Goal: Information Seeking & Learning: Learn about a topic

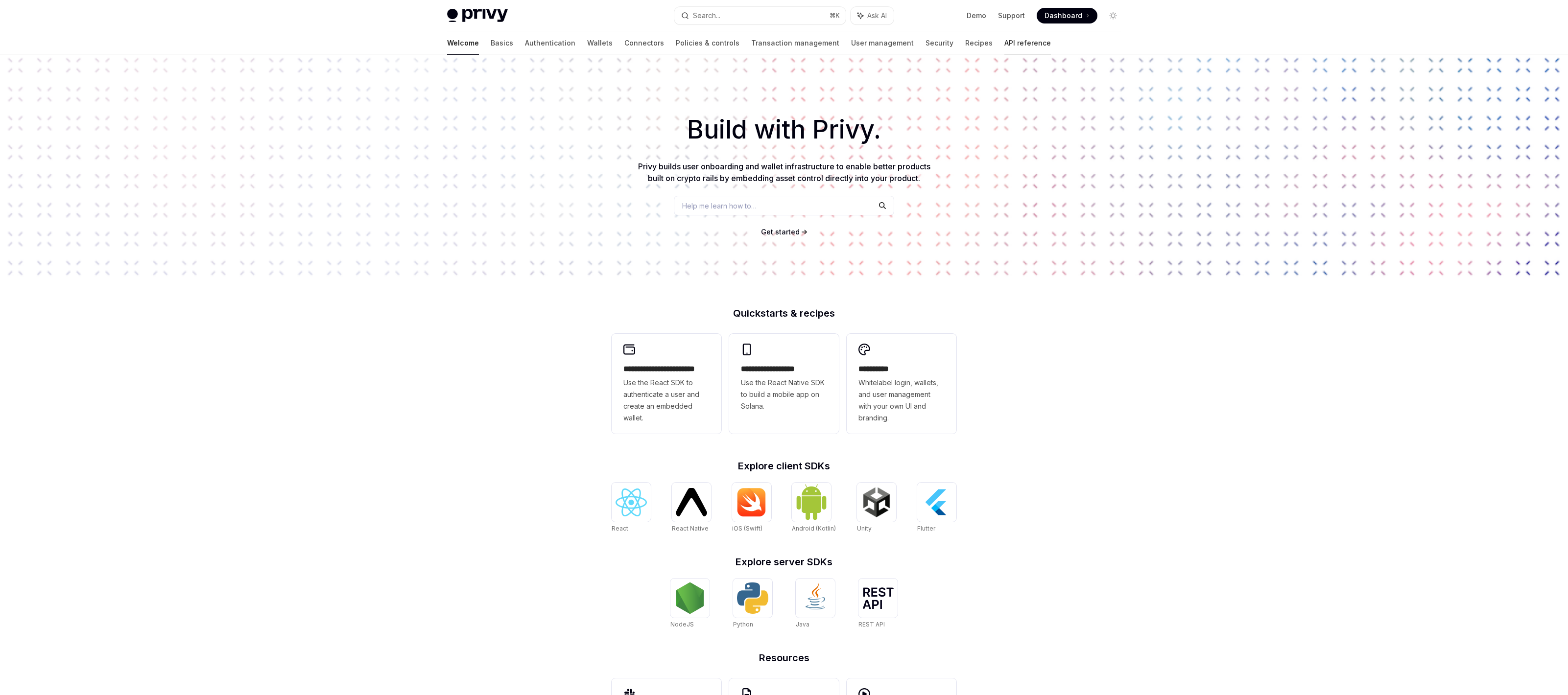
click at [1004, 40] on link "API reference" at bounding box center [1027, 43] width 46 height 24
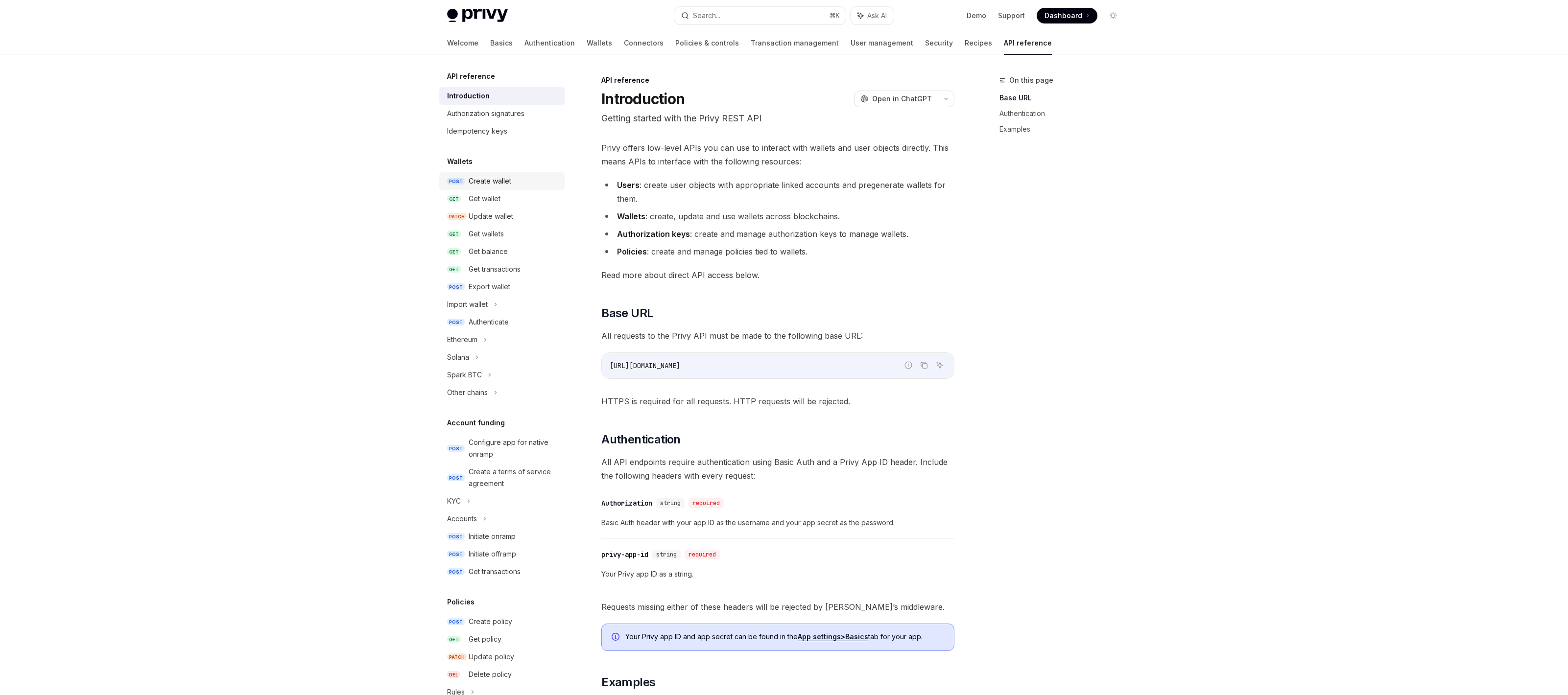
click at [492, 180] on div "Create wallet" at bounding box center [489, 181] width 42 height 12
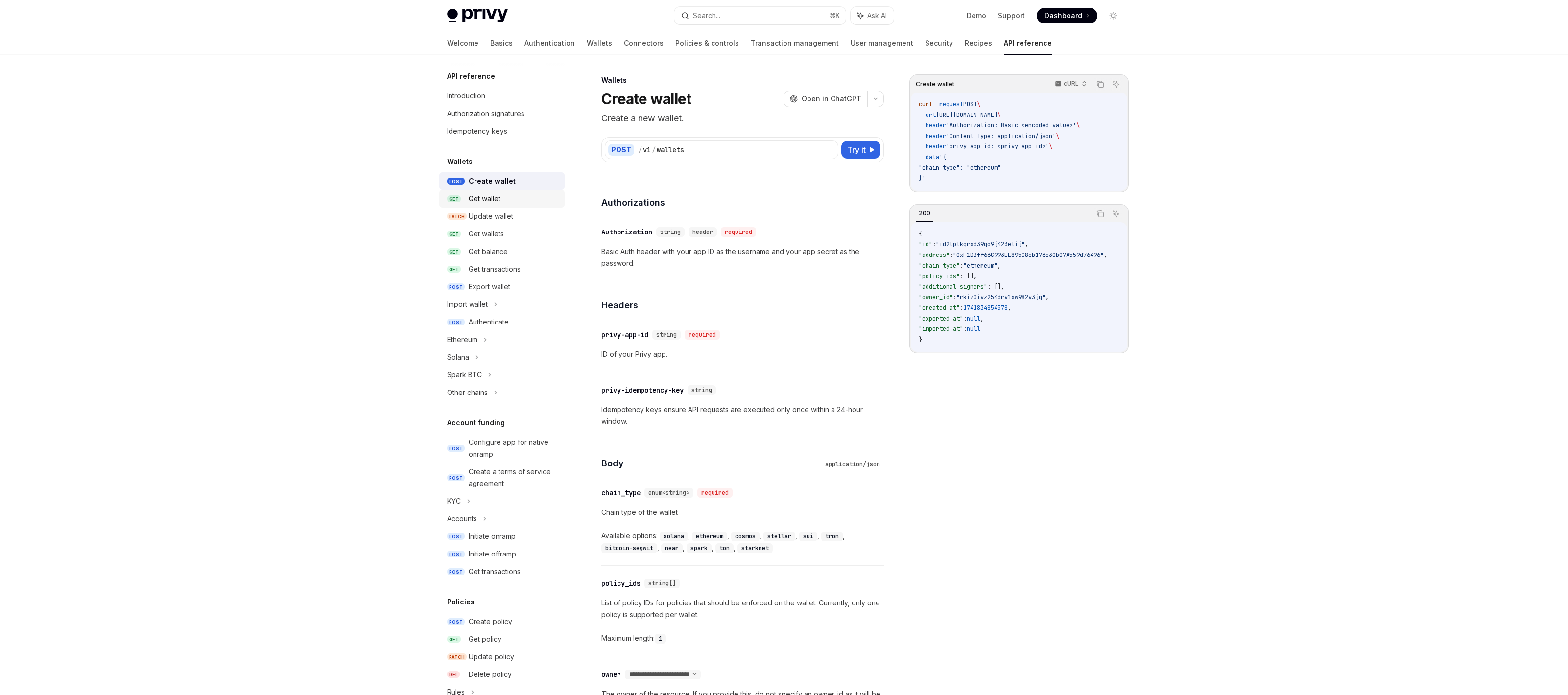
click at [482, 201] on div "Get wallet" at bounding box center [484, 198] width 32 height 12
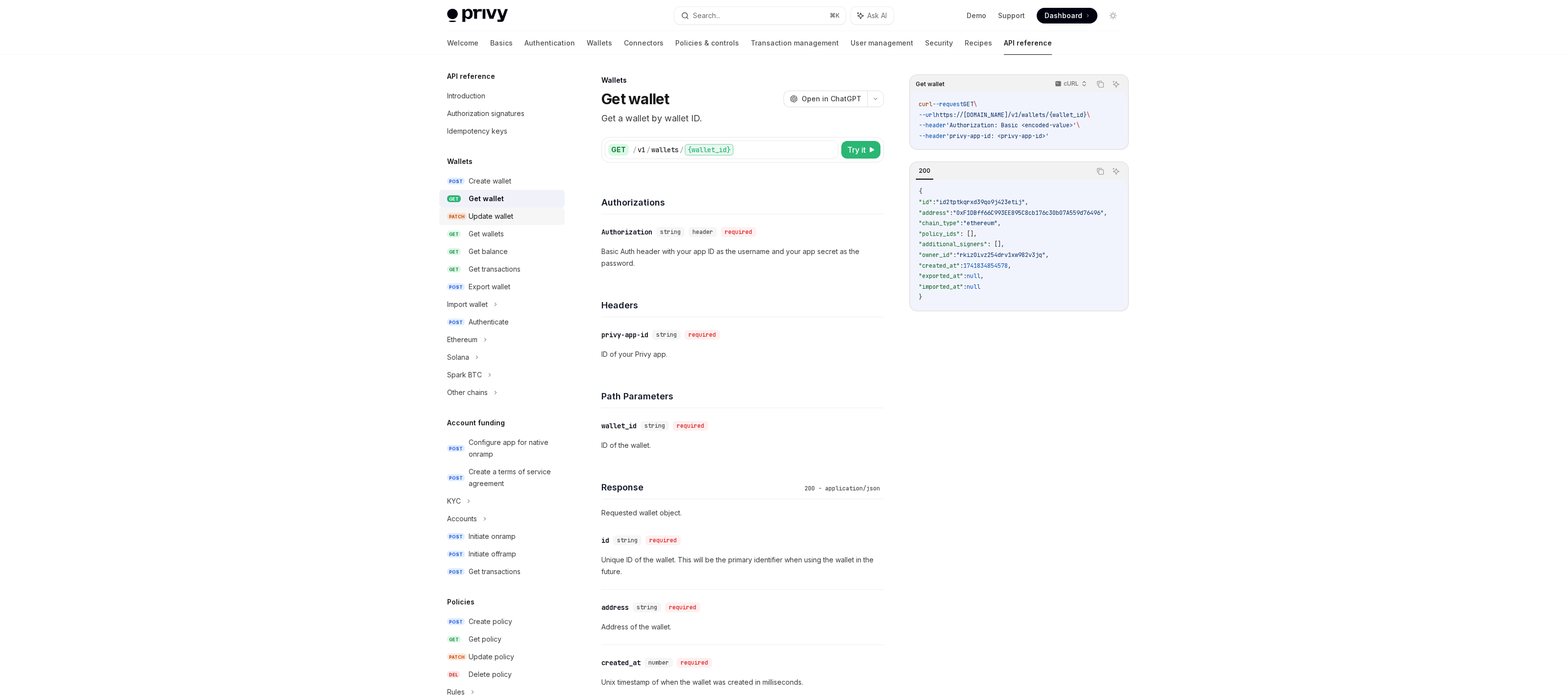
click at [482, 215] on div "Update wallet" at bounding box center [491, 216] width 44 height 12
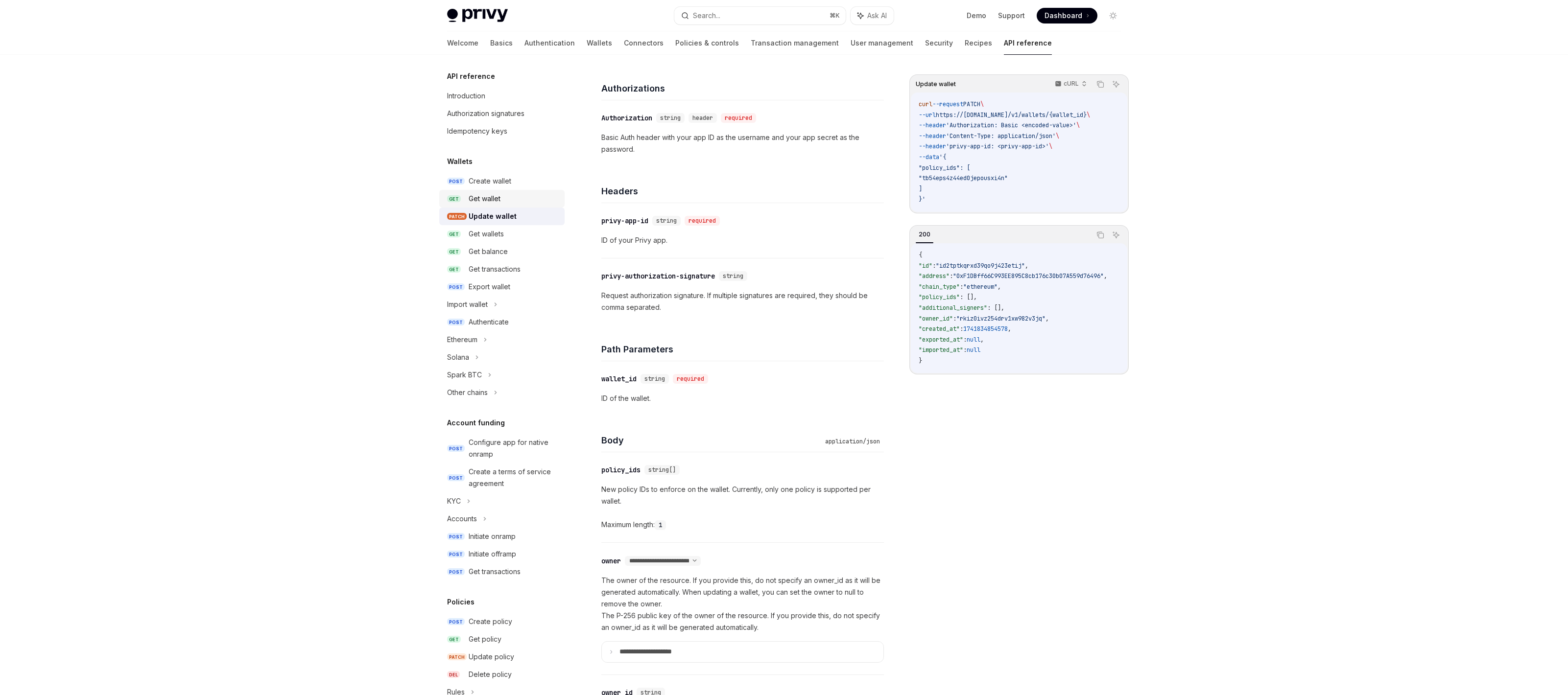
click at [486, 196] on div "Get wallet" at bounding box center [484, 198] width 32 height 12
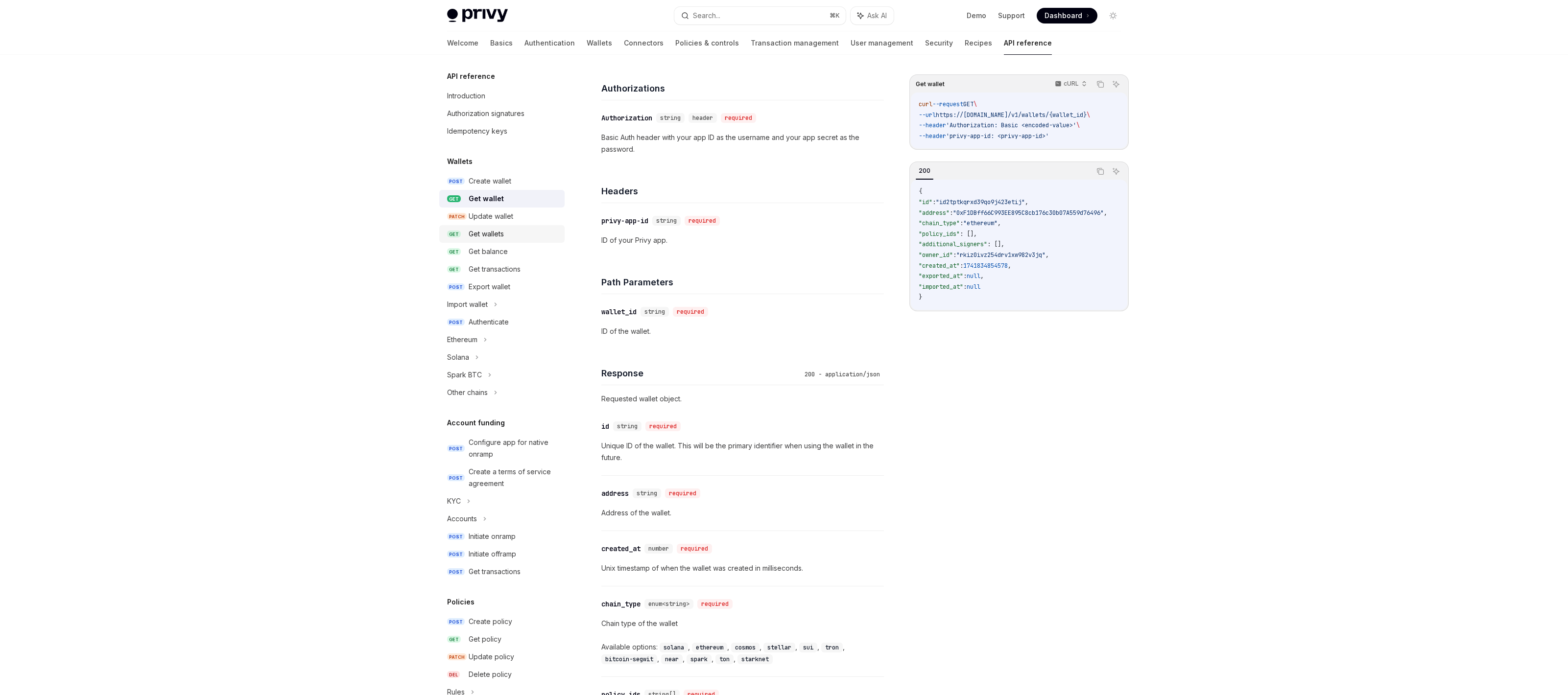
click at [477, 231] on div "Get wallets" at bounding box center [486, 234] width 35 height 12
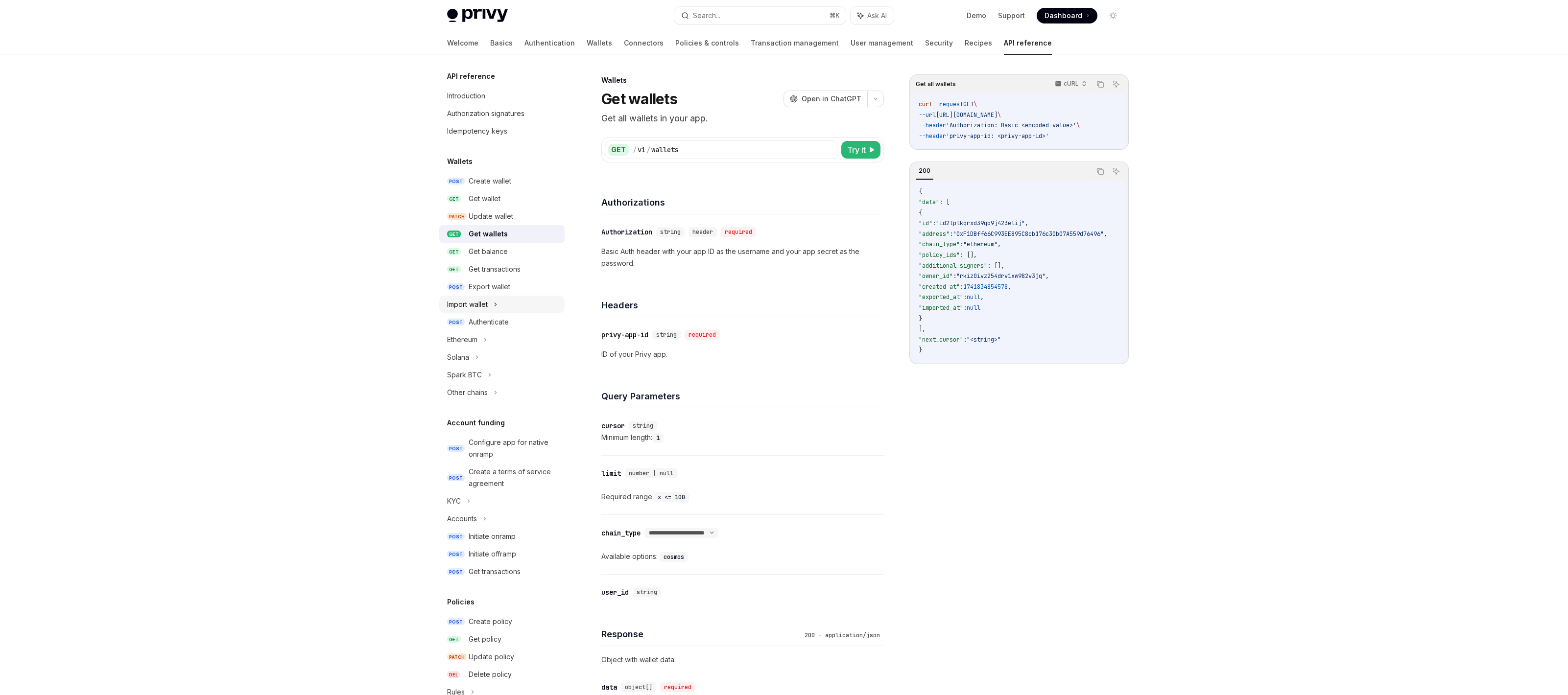
click at [477, 305] on div "Import wallet" at bounding box center [467, 304] width 41 height 12
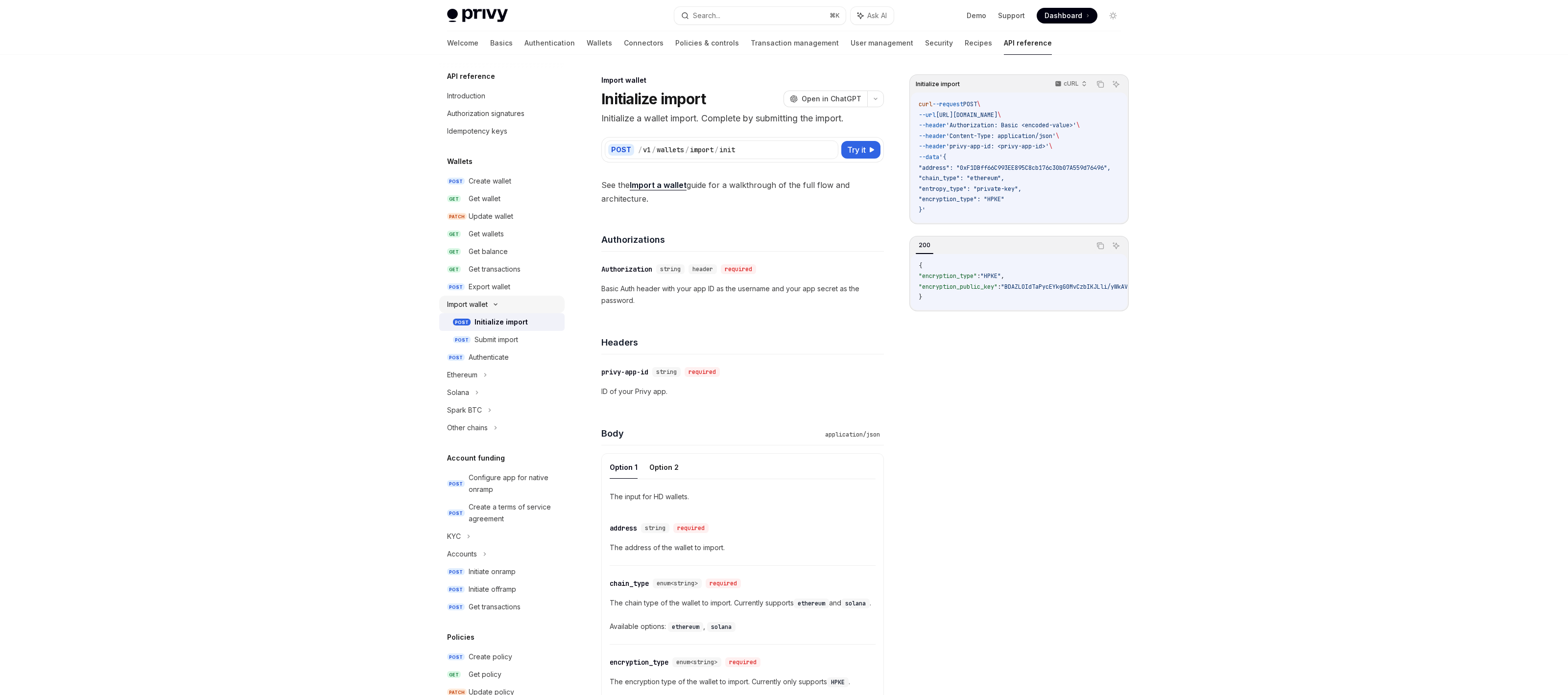
click at [477, 305] on div "Import wallet" at bounding box center [467, 304] width 41 height 12
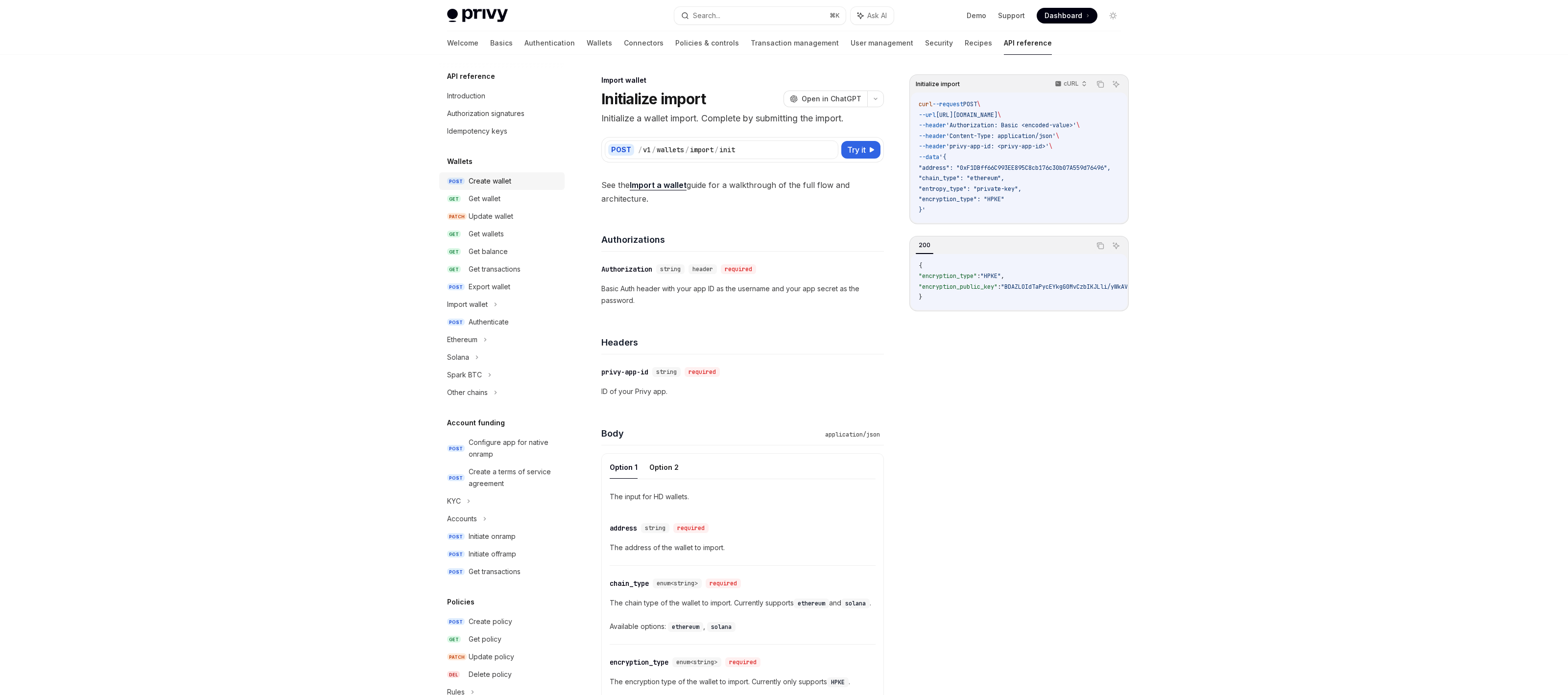
click at [498, 183] on div "Create wallet" at bounding box center [489, 181] width 42 height 12
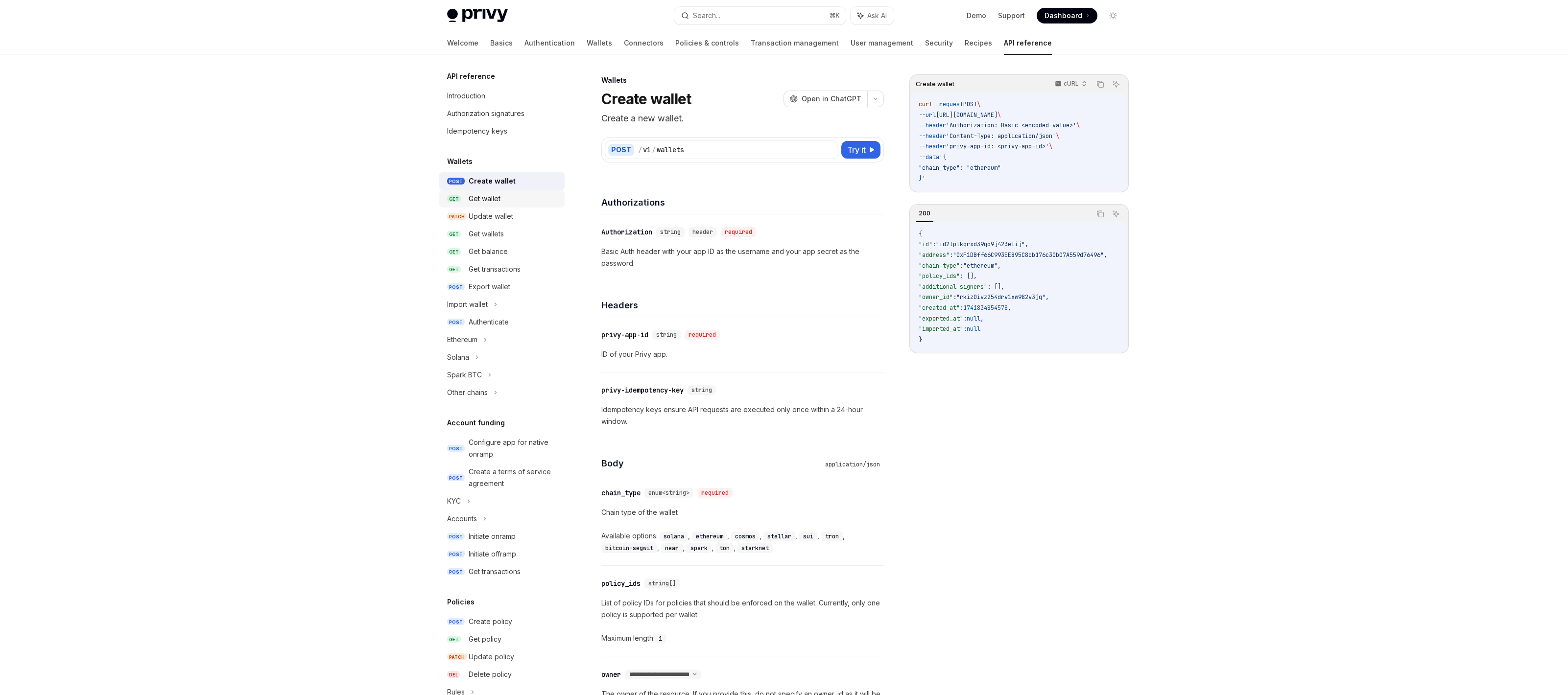
click at [490, 199] on div "Get wallet" at bounding box center [484, 198] width 32 height 12
type textarea "*"
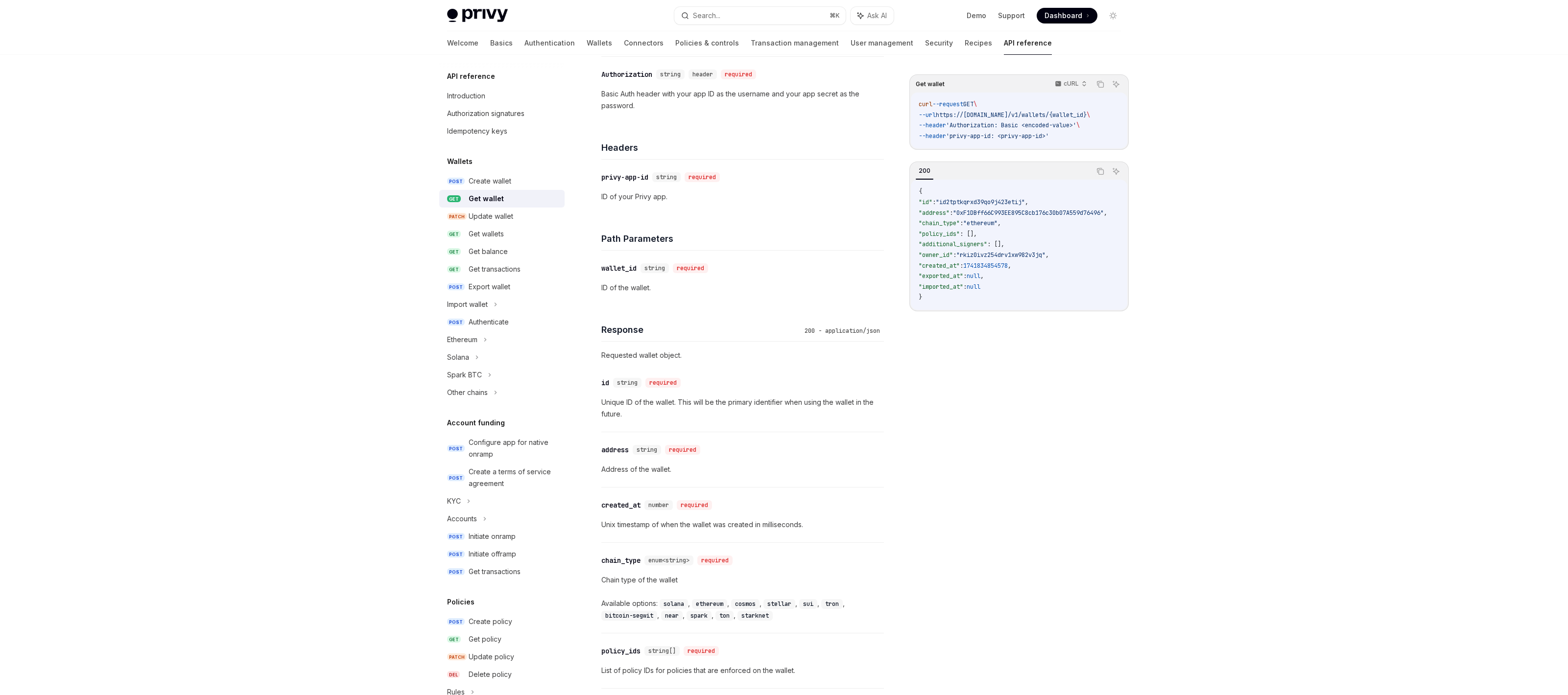
scroll to position [187, 0]
